Goal: Transaction & Acquisition: Purchase product/service

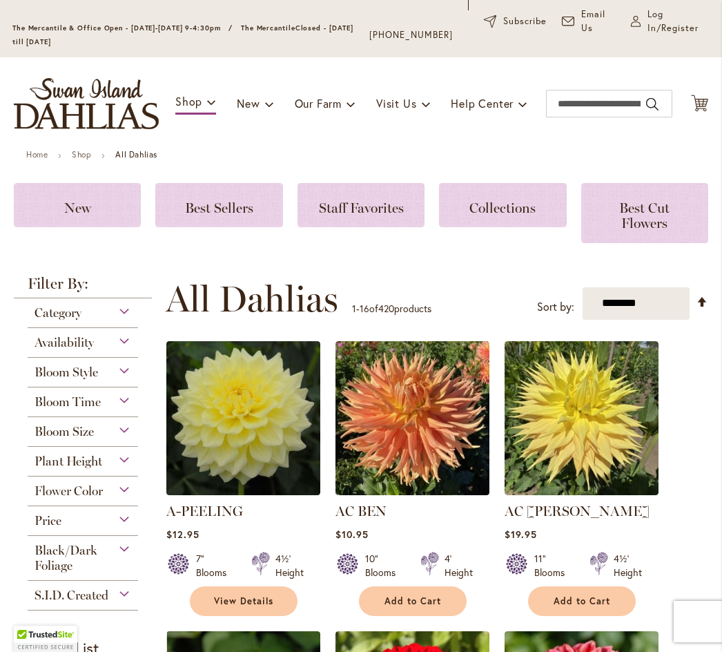
scroll to position [96, 0]
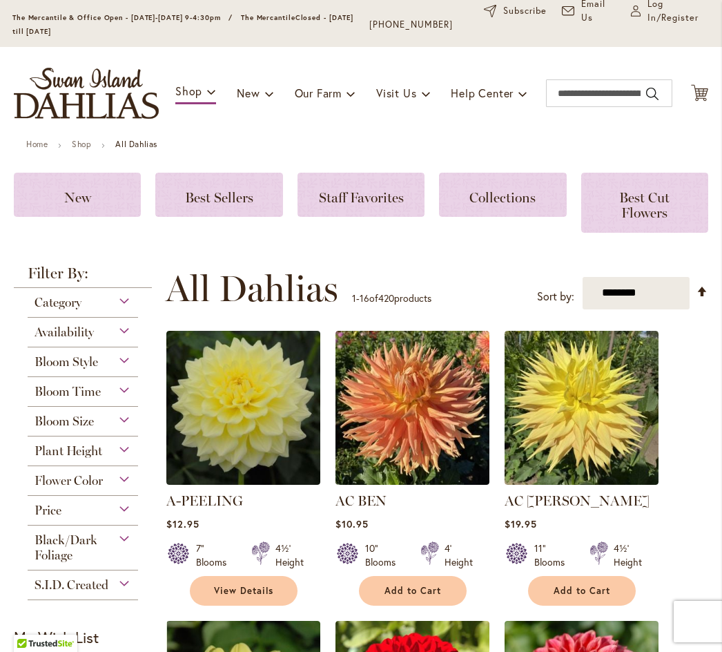
click at [122, 488] on div "Flower Color" at bounding box center [83, 477] width 110 height 22
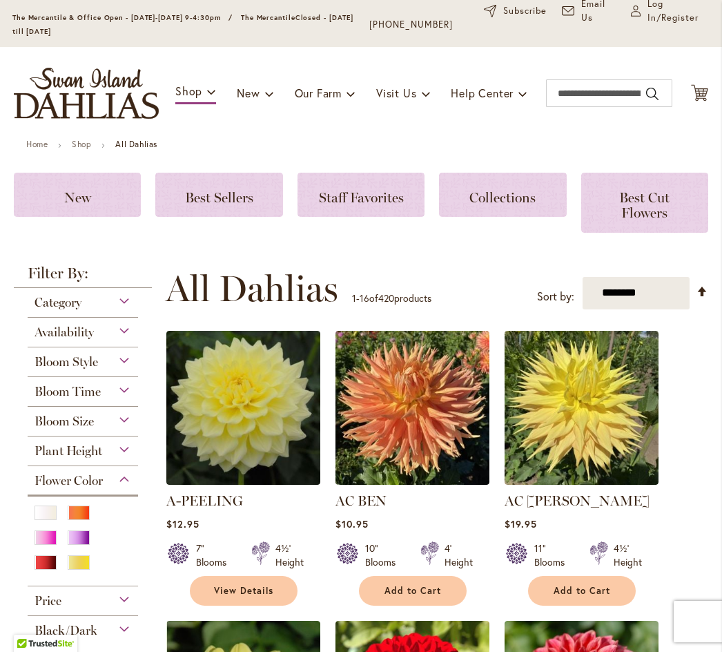
click at [81, 520] on div "Orange/Peach" at bounding box center [79, 512] width 22 height 15
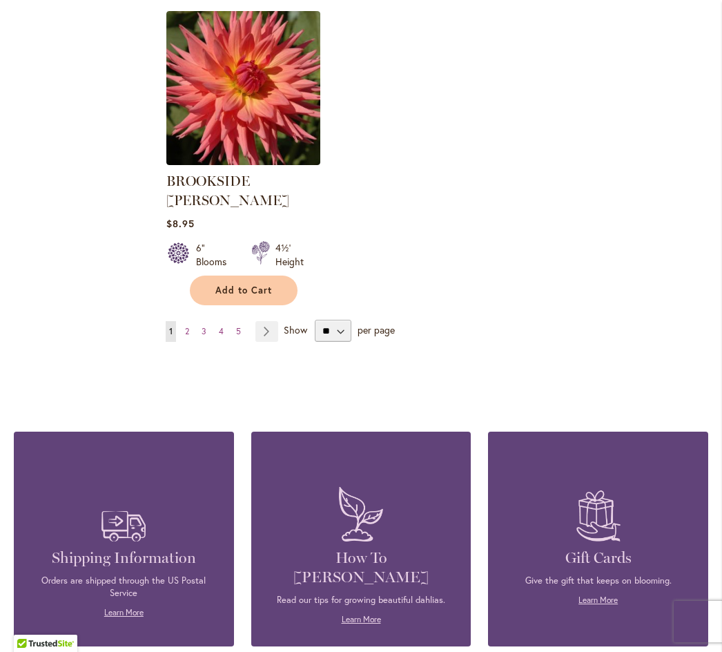
scroll to position [1846, 0]
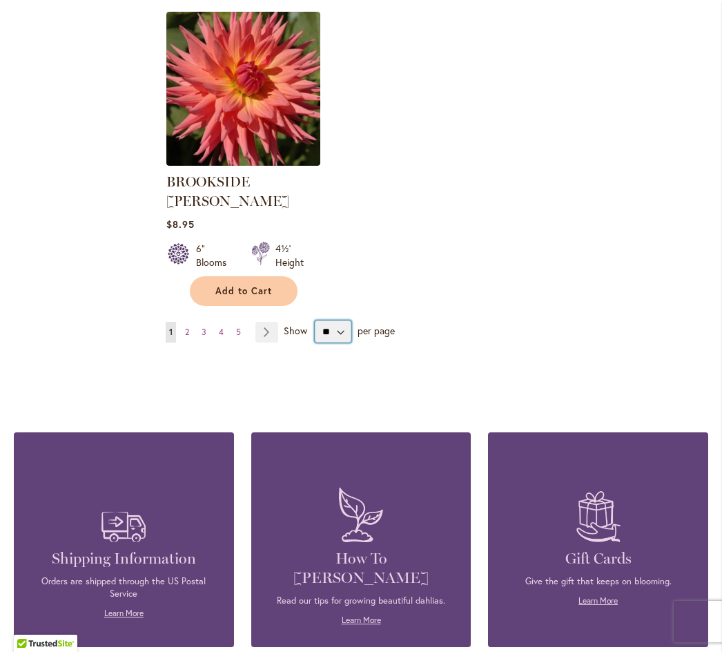
click at [340, 320] on select "** ** ** **" at bounding box center [333, 331] width 37 height 22
select select "**"
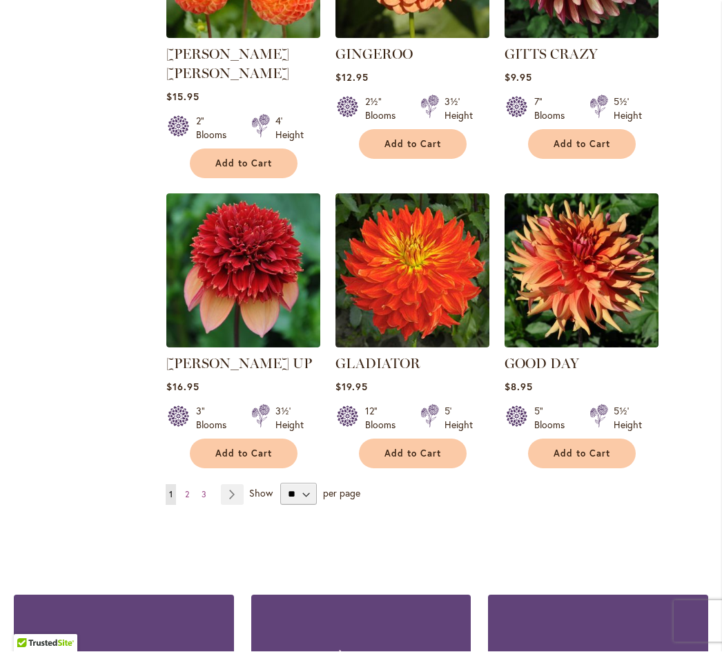
scroll to position [4768, 0]
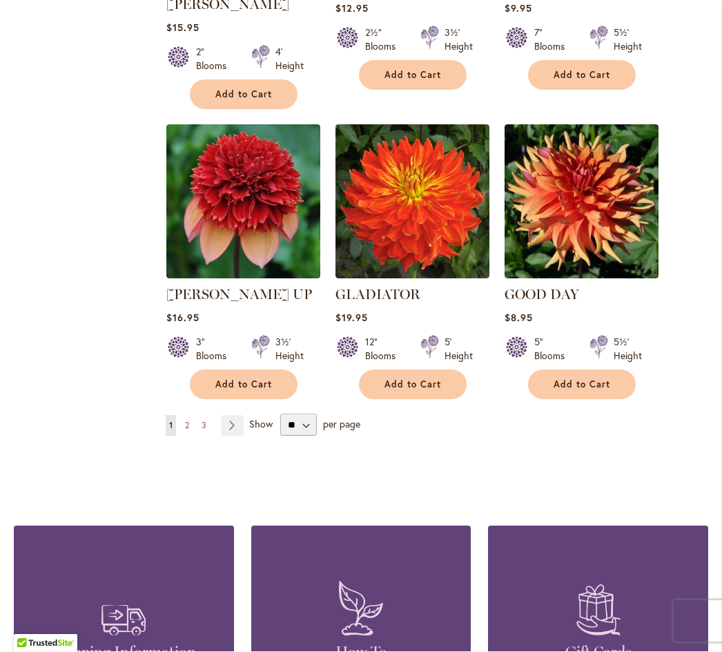
click at [191, 416] on link "Page 2" at bounding box center [187, 426] width 11 height 21
click at [235, 416] on link "Page Next" at bounding box center [232, 426] width 23 height 21
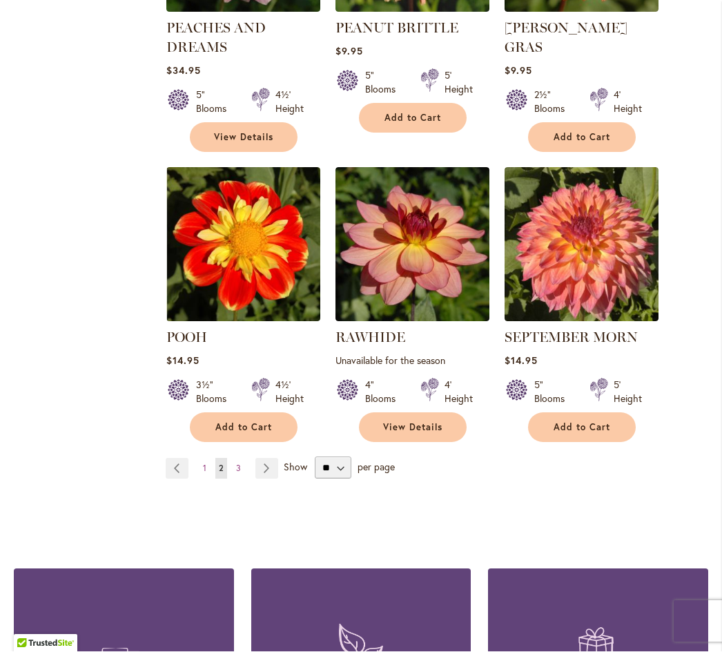
scroll to position [4668, 0]
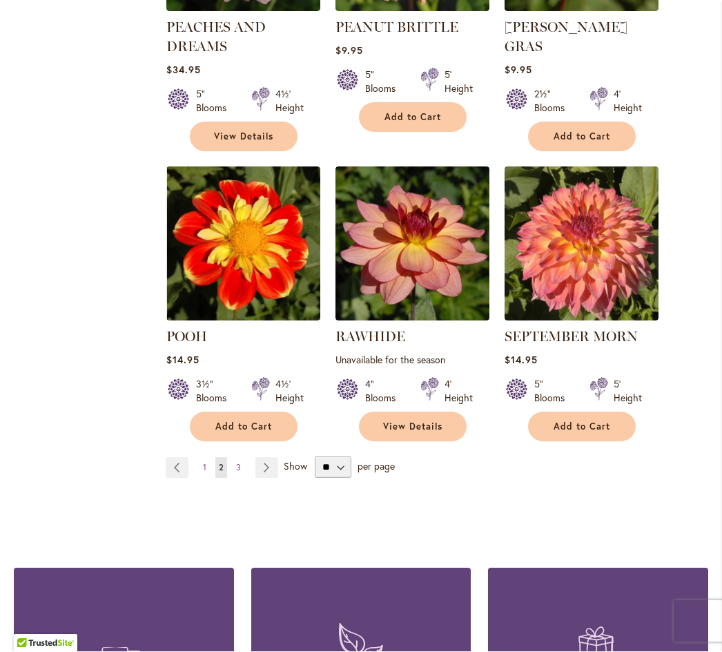
click at [264, 458] on link "Page Next" at bounding box center [266, 468] width 23 height 21
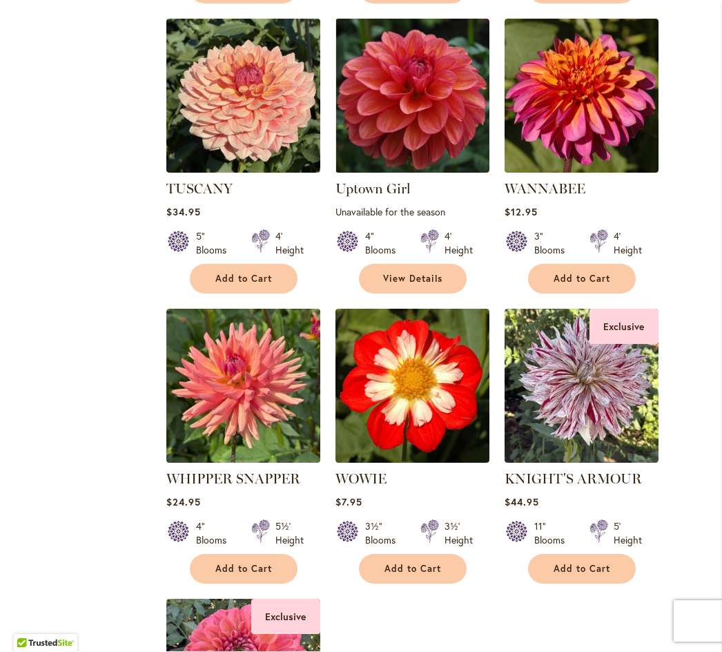
scroll to position [1567, 0]
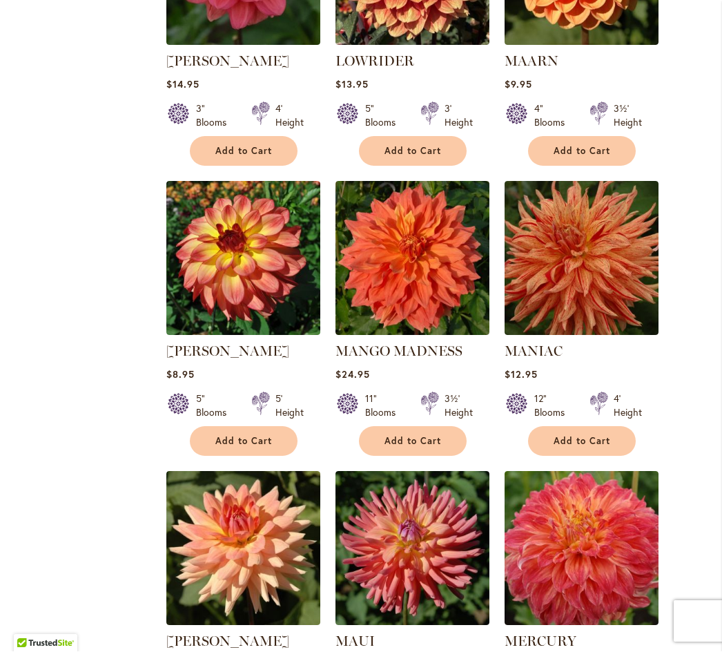
scroll to position [2278, 0]
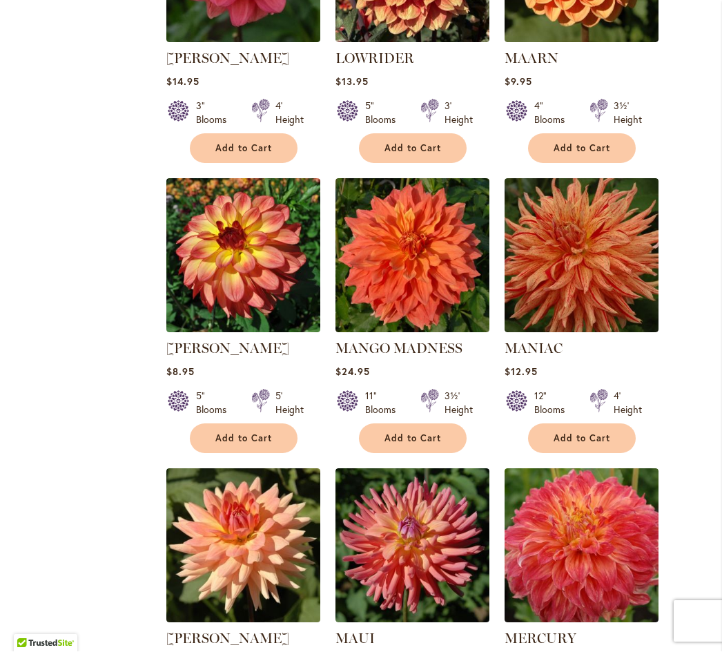
click at [425, 264] on img at bounding box center [413, 256] width 154 height 154
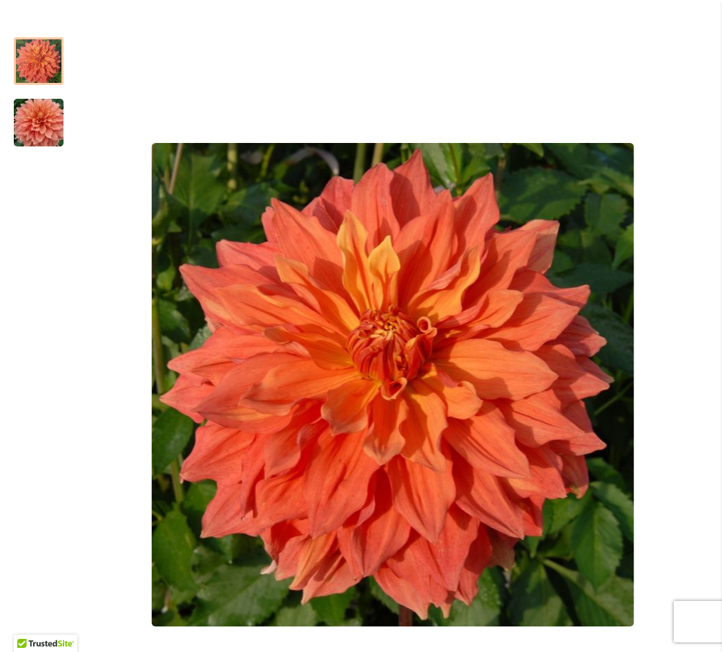
scroll to position [243, 0]
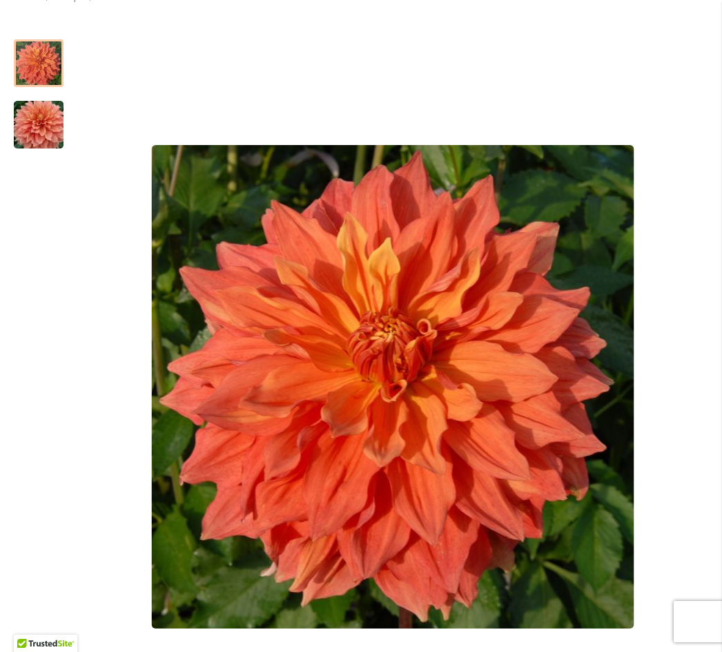
click at [40, 138] on img "Mango Madness" at bounding box center [38, 125] width 99 height 66
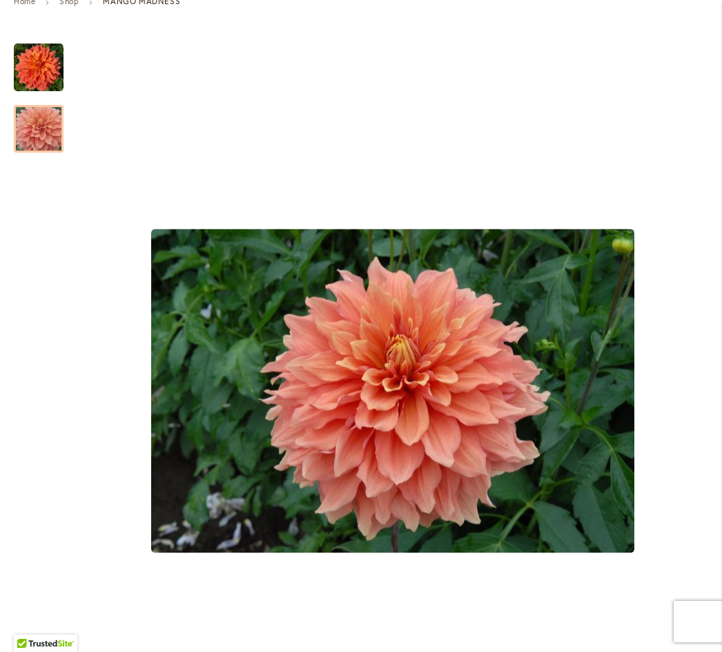
scroll to position [240, 0]
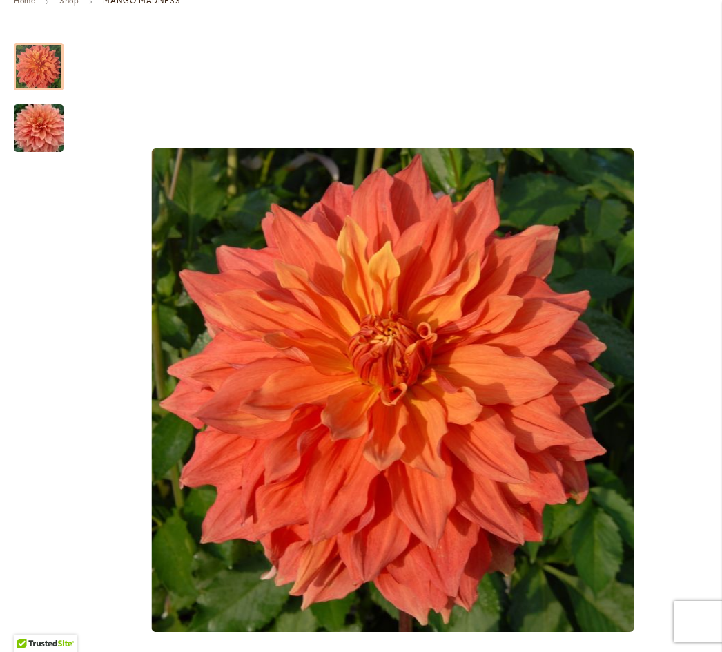
click at [43, 85] on img "Mango Madness" at bounding box center [39, 67] width 50 height 50
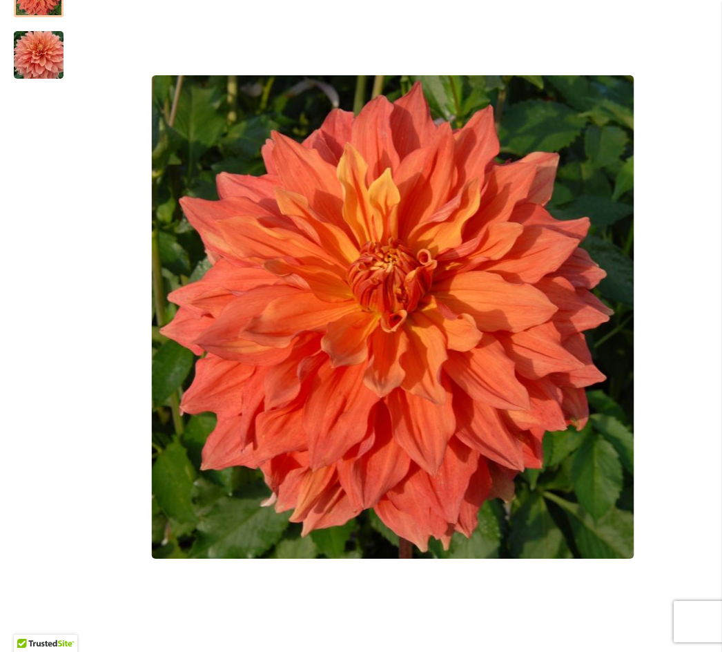
scroll to position [369, 0]
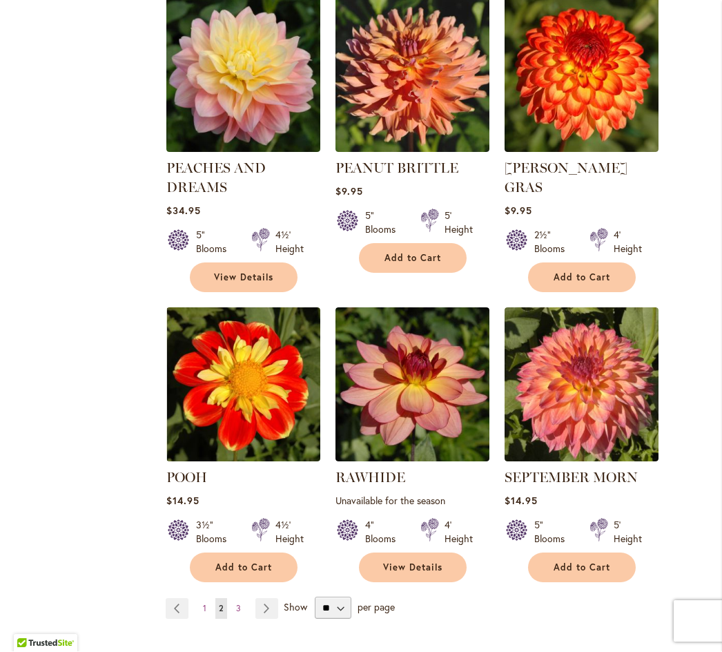
scroll to position [4529, 0]
